Goal: Information Seeking & Learning: Find specific fact

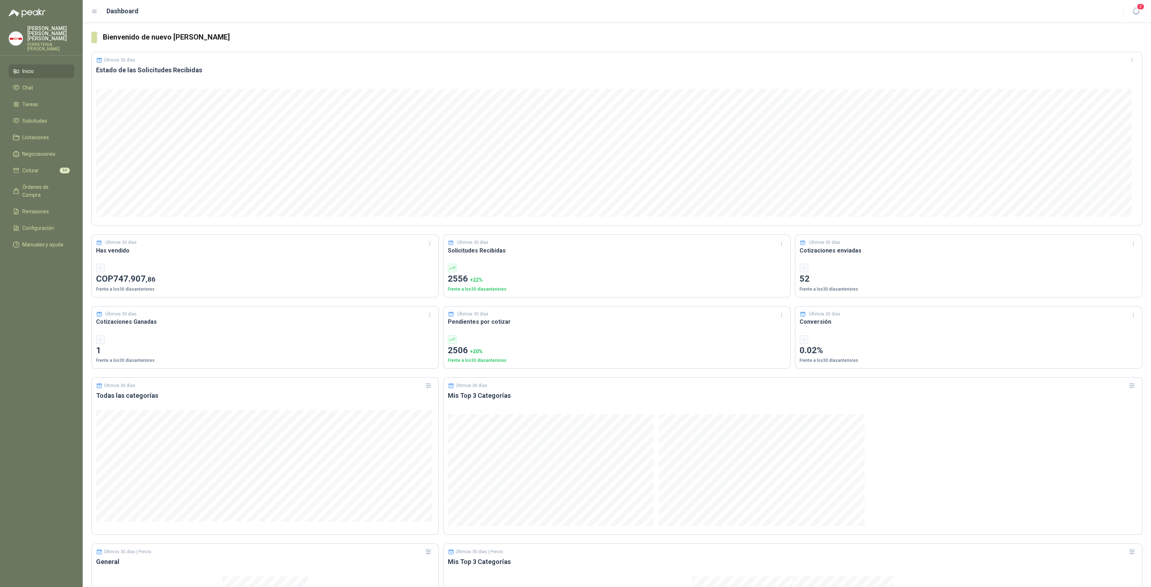
click at [557, 83] on header "Últimos 30 días Estado de las Solicitudes Recibidas" at bounding box center [617, 68] width 1050 height 32
click at [29, 167] on span "Cotizar" at bounding box center [30, 171] width 17 height 8
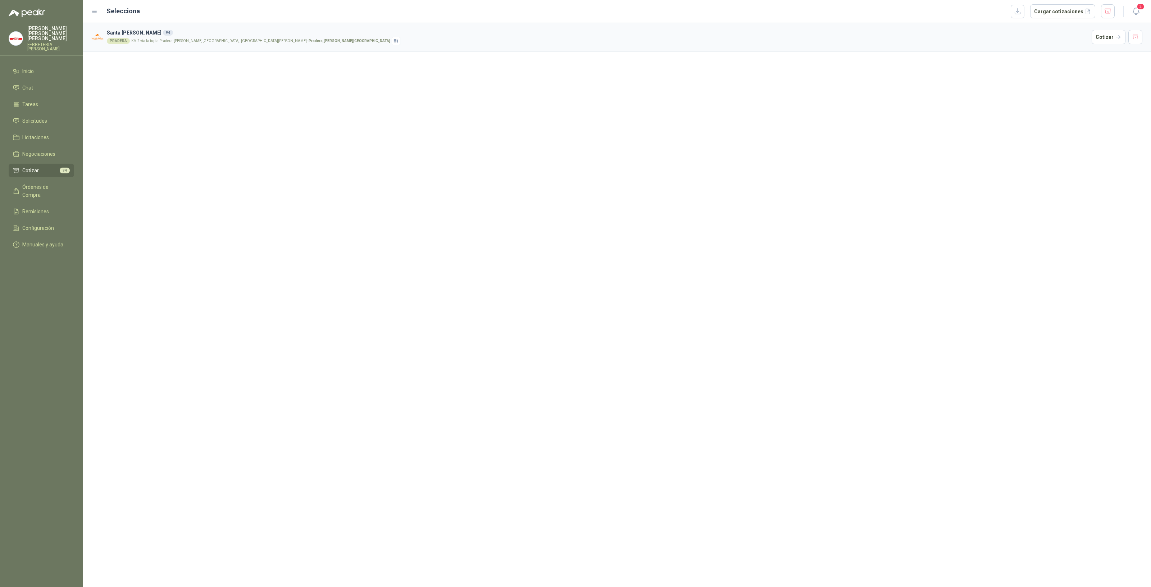
click at [54, 167] on li "Cotizar 94" at bounding box center [41, 171] width 57 height 8
click at [1132, 38] on button "button" at bounding box center [1135, 37] width 14 height 14
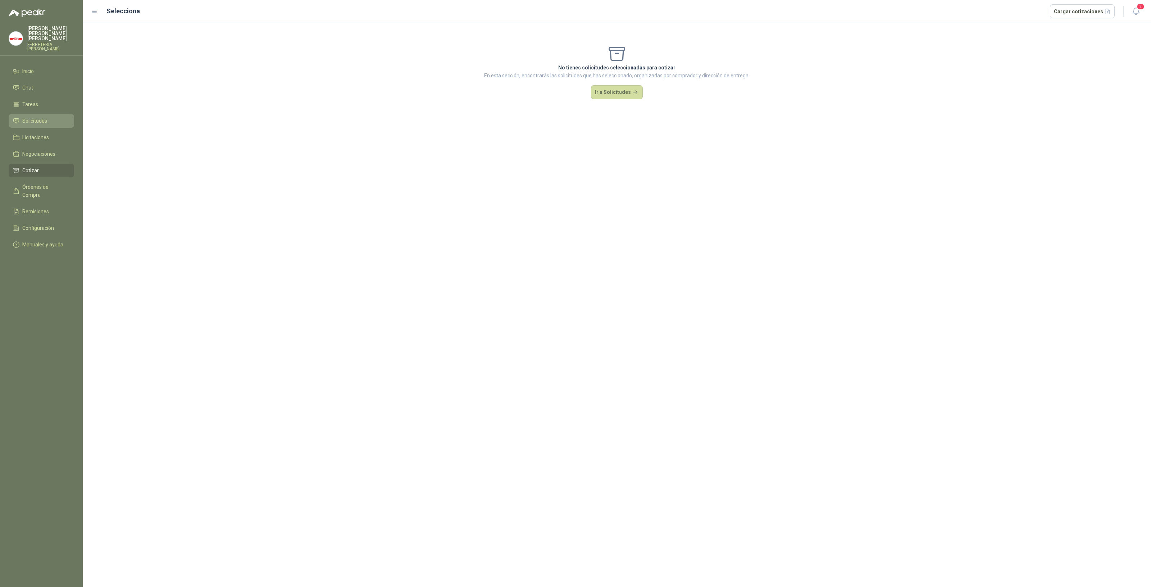
click at [32, 117] on span "Solicitudes" at bounding box center [34, 121] width 25 height 8
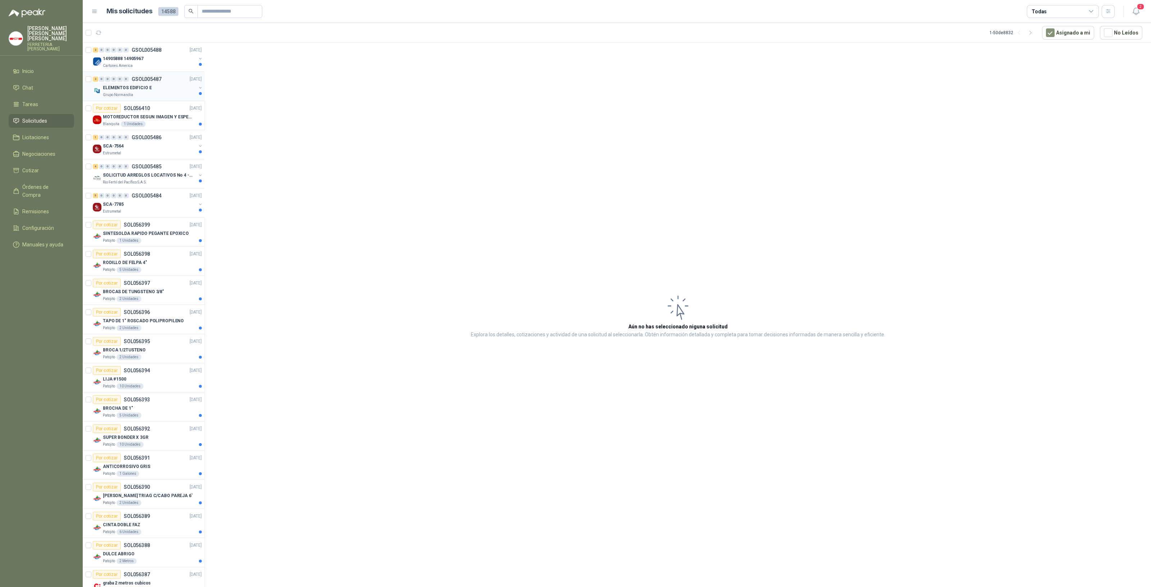
click at [149, 90] on div "ELEMENTOS EDIFICIO E" at bounding box center [149, 87] width 93 height 9
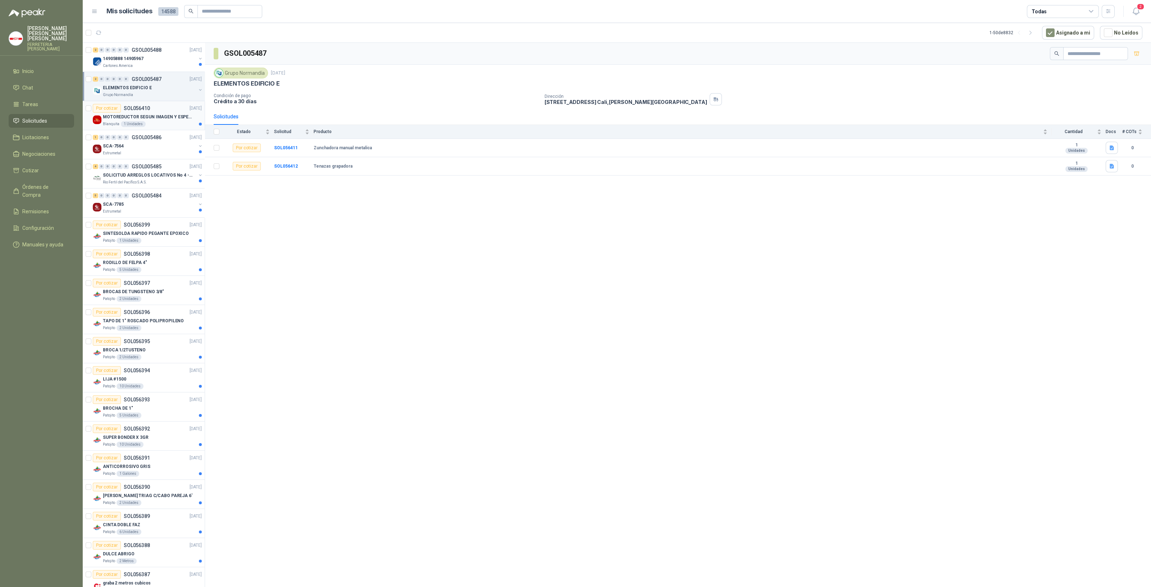
click at [153, 123] on div "Blanquita 1 Unidades" at bounding box center [152, 124] width 99 height 6
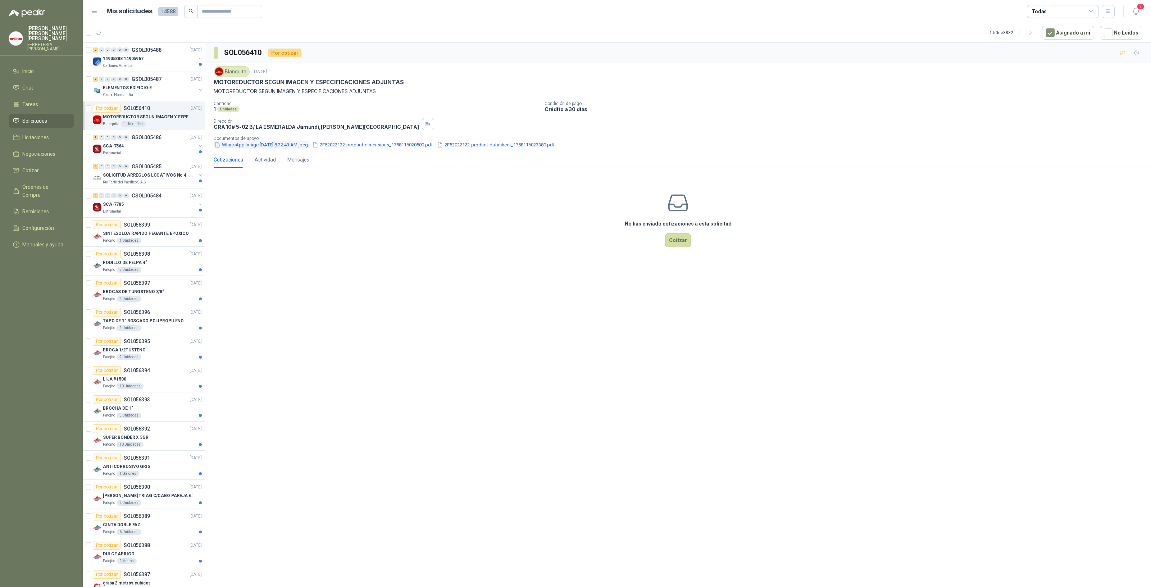
click at [248, 144] on button "WhatsApp Image 2025-09-17 at 8.32.43 AM.jpeg" at bounding box center [261, 145] width 95 height 8
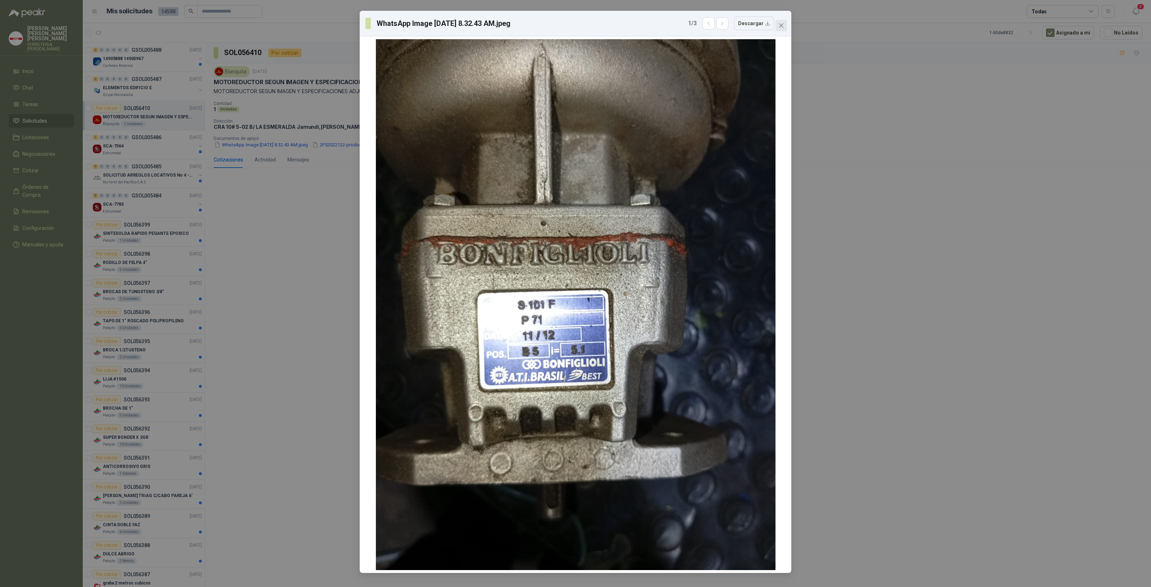
click at [781, 24] on icon "close" at bounding box center [781, 26] width 6 height 6
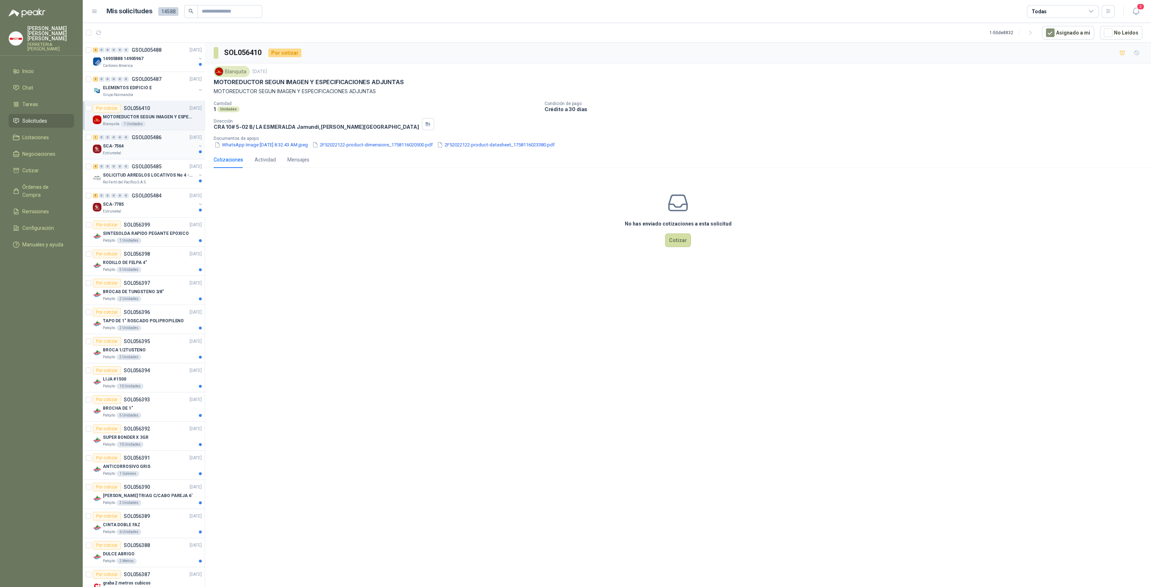
click at [149, 147] on div "SCA-7564" at bounding box center [149, 146] width 93 height 9
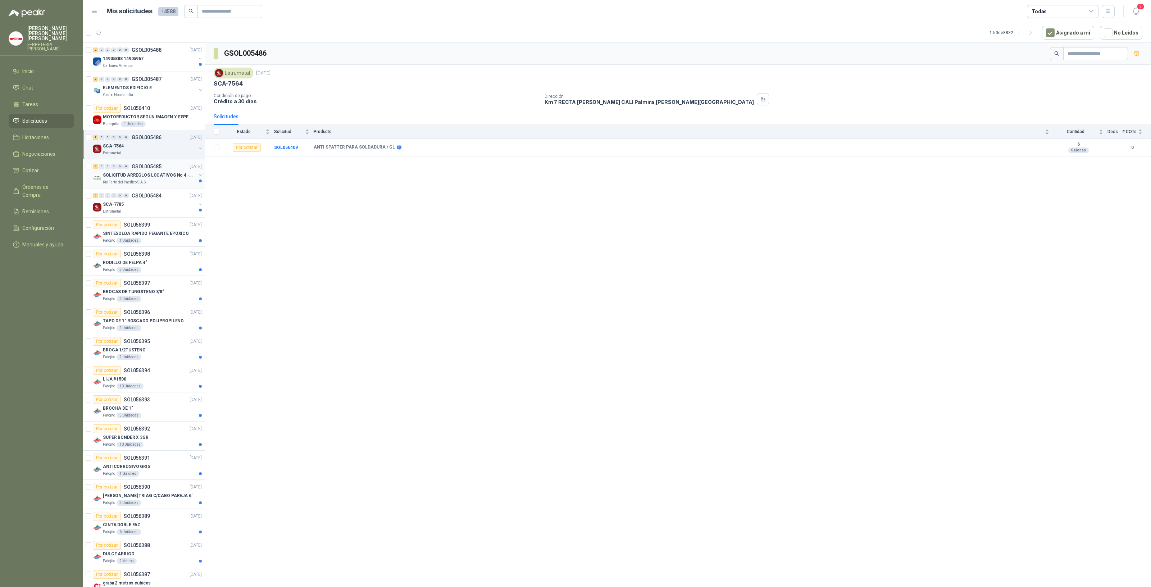
click at [151, 174] on p "SOLICITUD ARREGLOS LOCATIVOS No 4 - PICHINDE" at bounding box center [148, 175] width 90 height 7
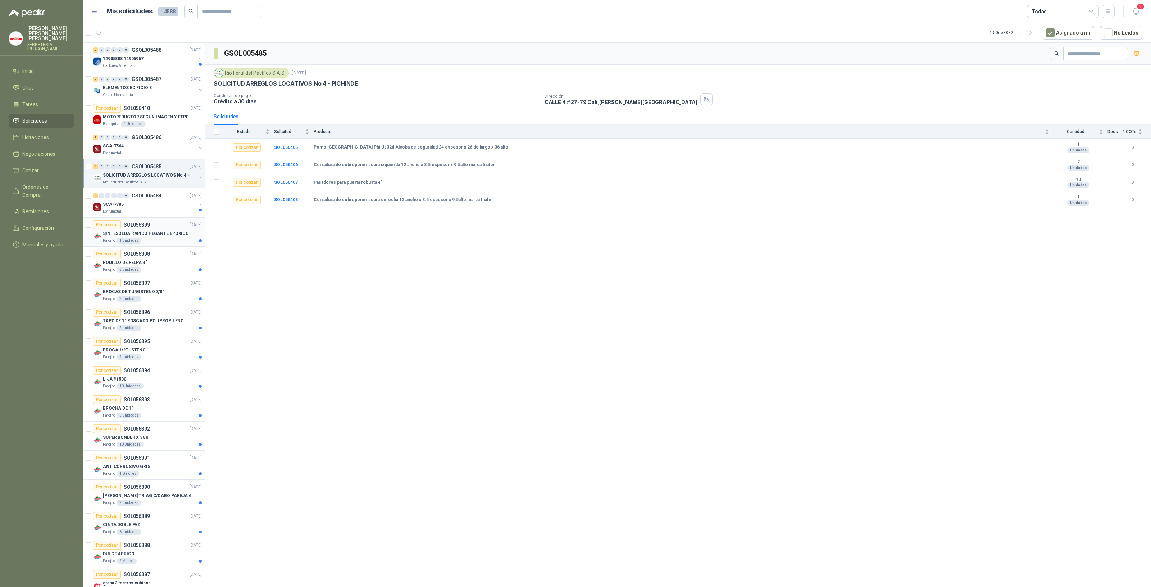
click at [141, 240] on div "Patojito 1 Unidades" at bounding box center [152, 241] width 99 height 6
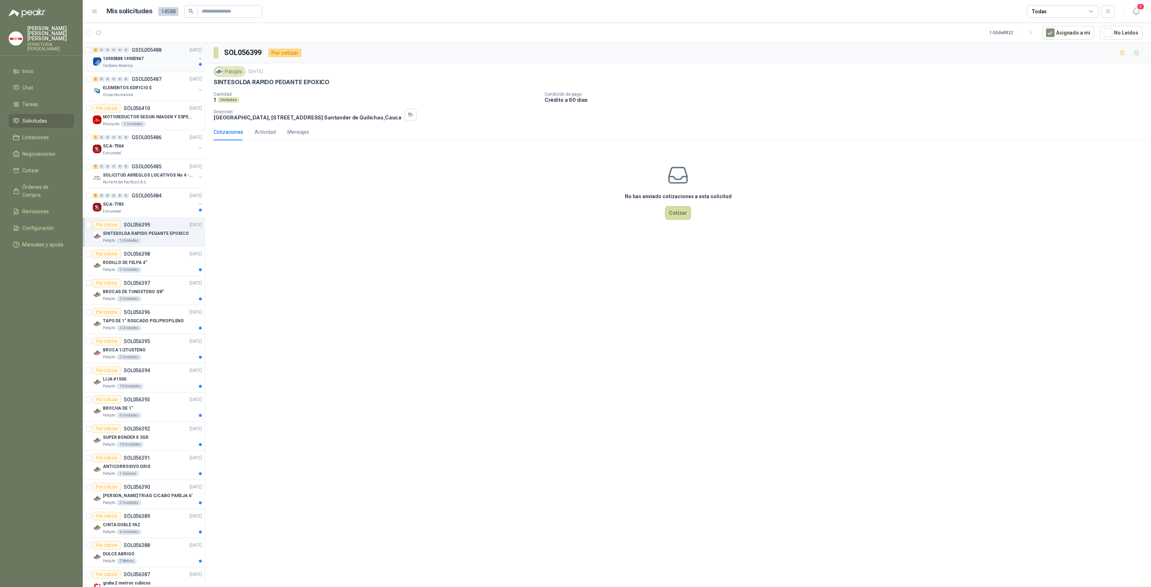
click at [160, 53] on div "2 0 0 0 0 0 GSOL005488 17/09/25" at bounding box center [148, 50] width 110 height 9
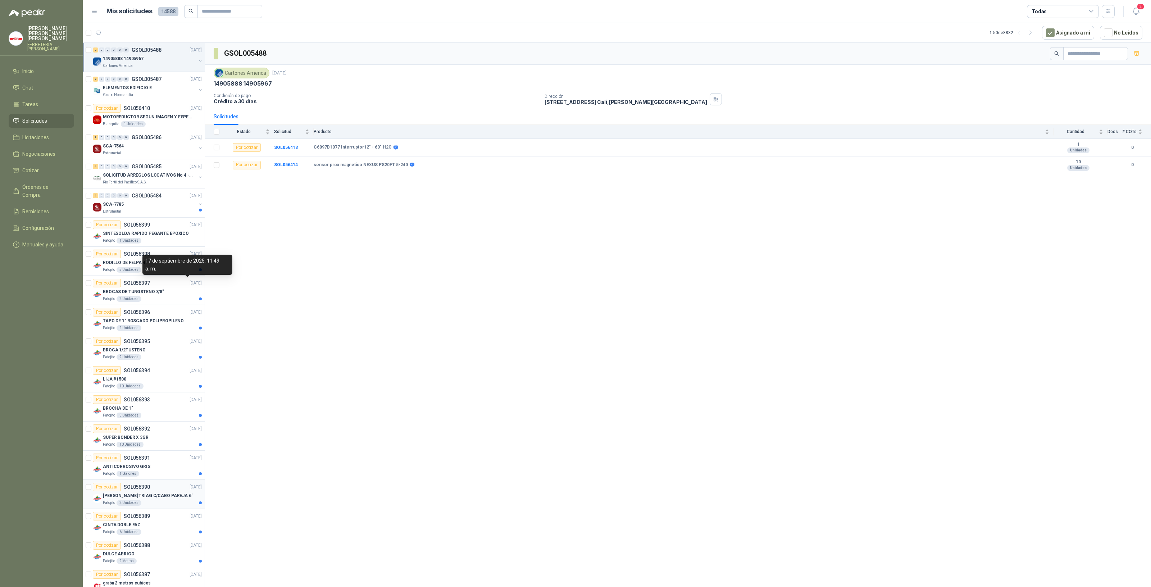
scroll to position [210, 0]
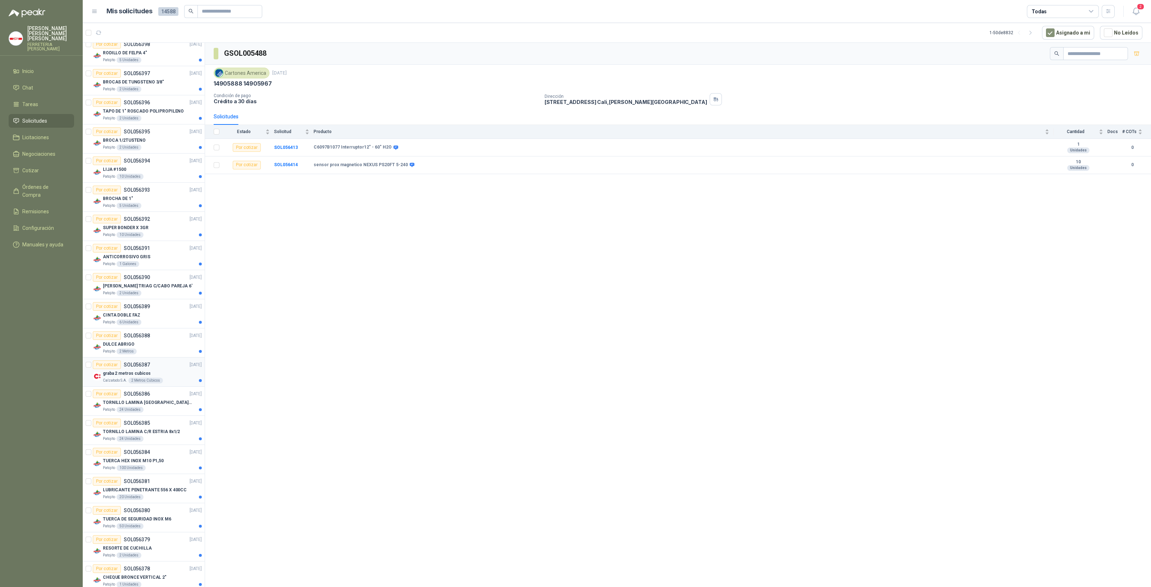
click at [134, 378] on div "2 Metros Cúbicos" at bounding box center [145, 381] width 35 height 6
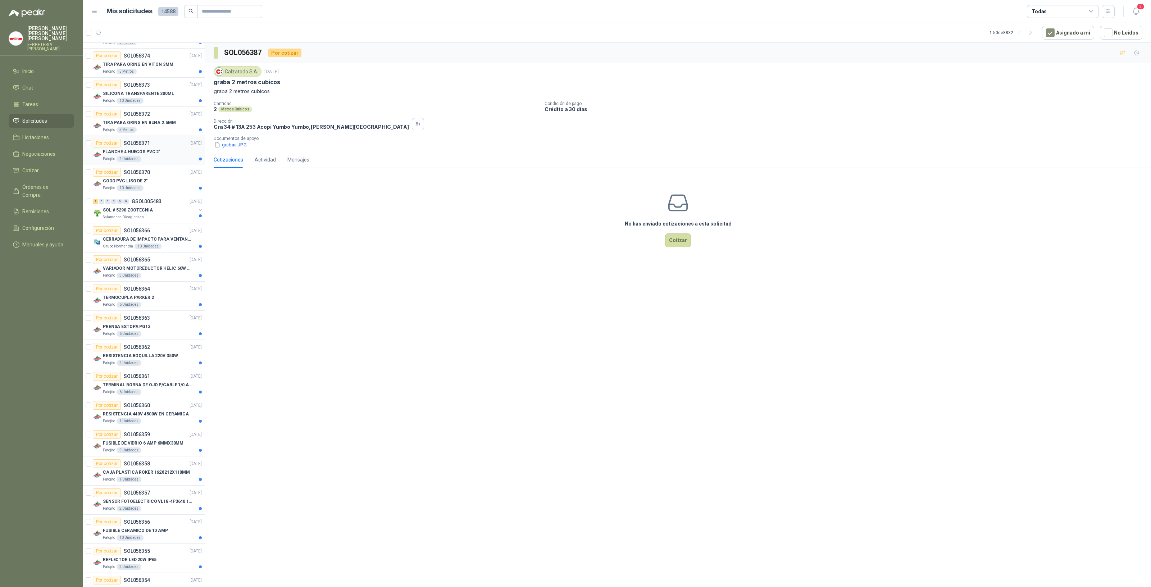
scroll to position [922, 0]
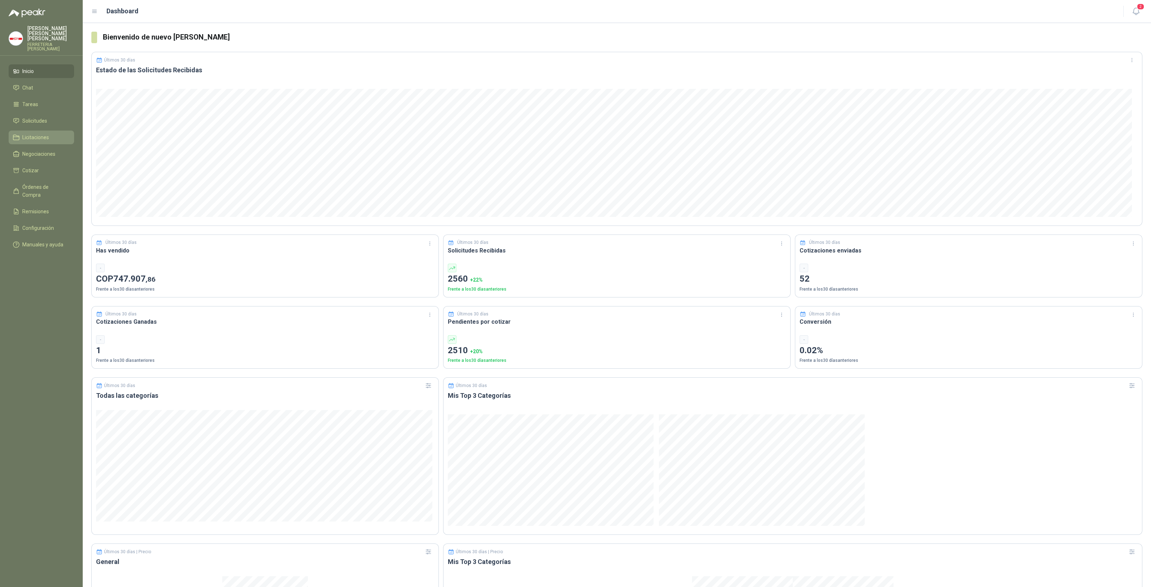
click at [38, 133] on span "Licitaciones" at bounding box center [35, 137] width 27 height 8
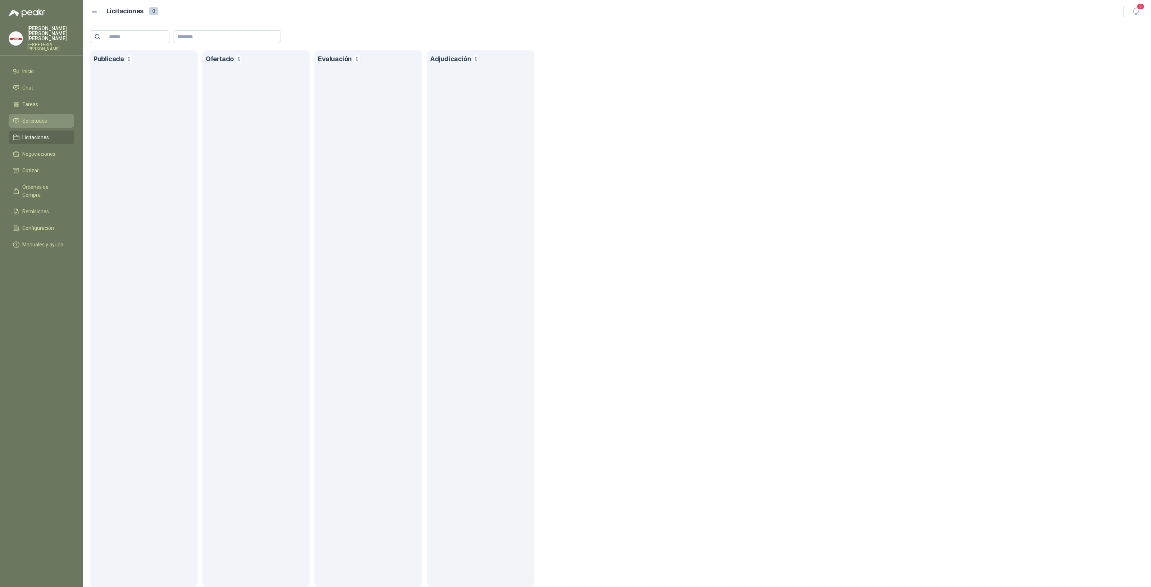
click at [43, 117] on span "Solicitudes" at bounding box center [34, 121] width 25 height 8
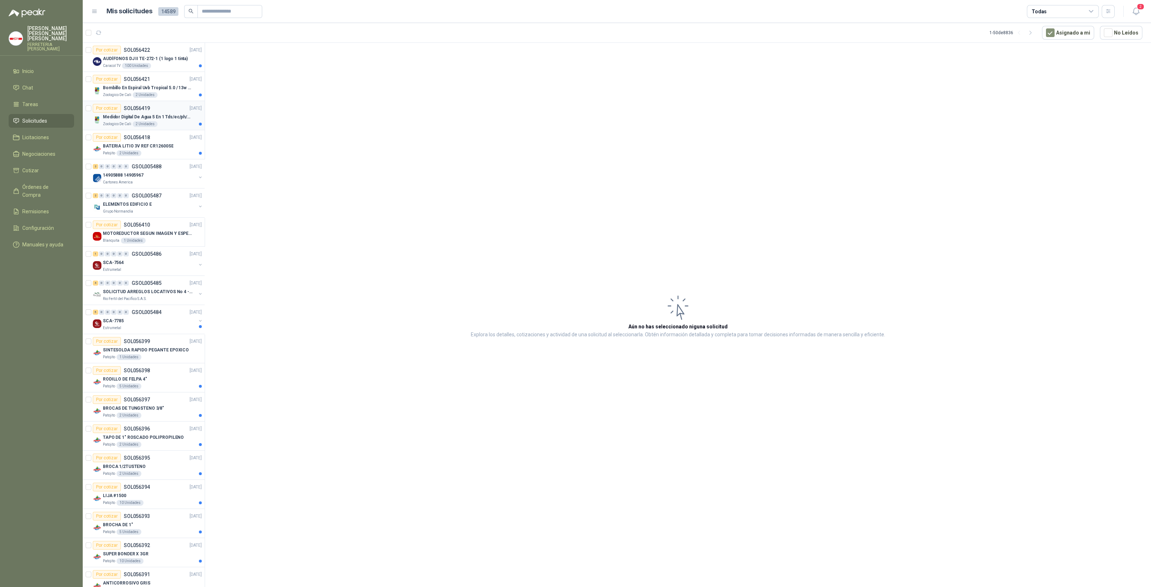
click at [167, 119] on p "Medidor Digital De Agua 5 En 1 Tds/ec/ph/salinidad/temperatu" at bounding box center [148, 117] width 90 height 7
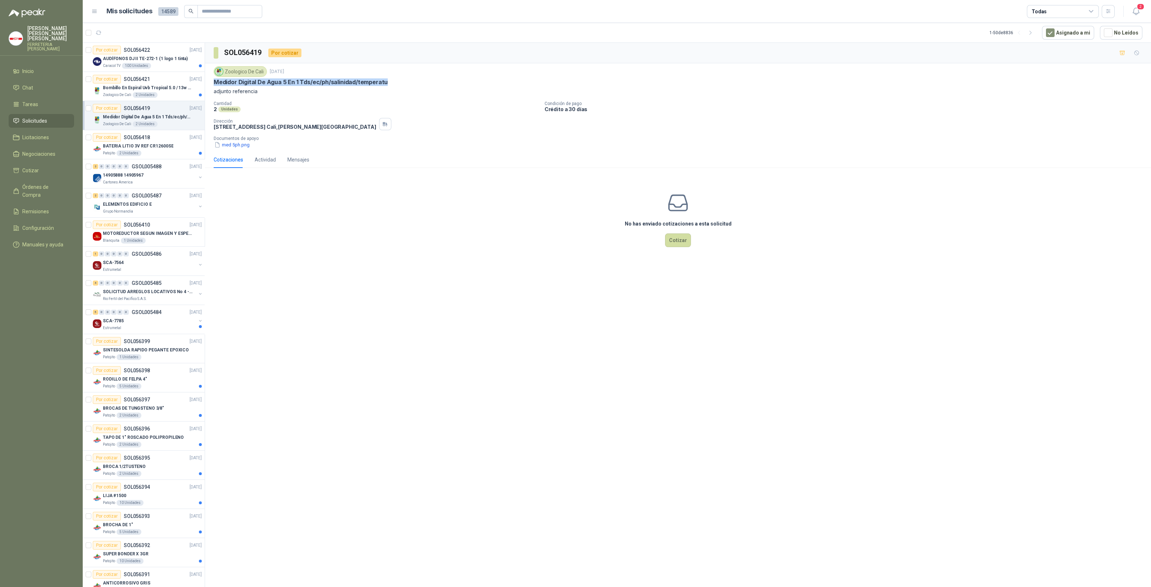
drag, startPoint x: 214, startPoint y: 78, endPoint x: 424, endPoint y: 82, distance: 210.1
click at [427, 82] on div "Medidor Digital De Agua 5 En 1 Tds/ec/ph/salinidad/temperatu" at bounding box center [678, 82] width 929 height 8
copy p "Medidor Digital De Agua 5 En 1 Tds/ec/ph/salinidad/temperatu"
